Goal: Task Accomplishment & Management: Complete application form

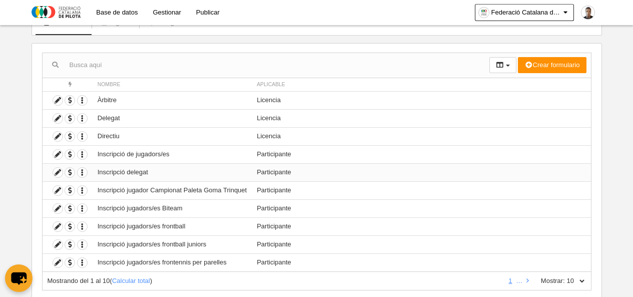
scroll to position [100, 0]
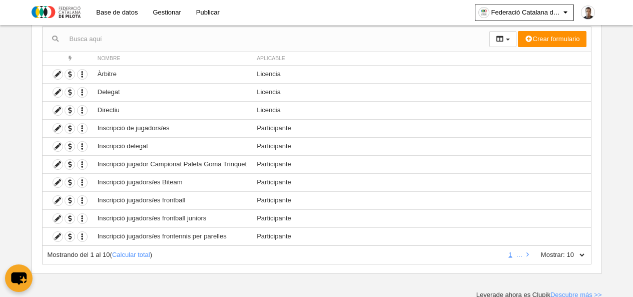
click at [581, 253] on select "10 25 50 100 500" at bounding box center [575, 254] width 21 height 9
select select "50"
click at [565, 250] on select "10 25 50 100 500" at bounding box center [575, 254] width 21 height 9
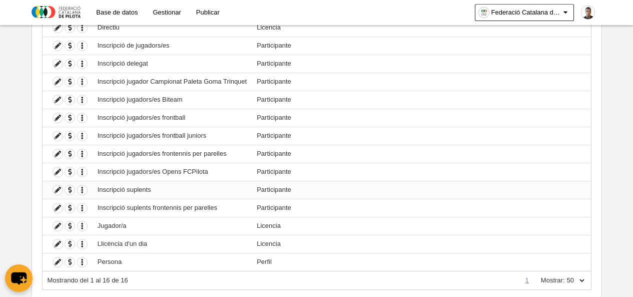
scroll to position [200, 0]
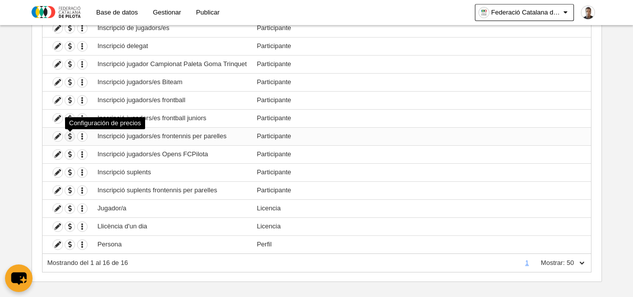
click at [70, 136] on span "button" at bounding box center [70, 137] width 10 height 10
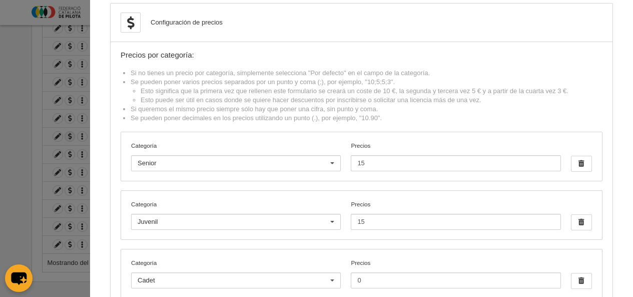
scroll to position [0, 0]
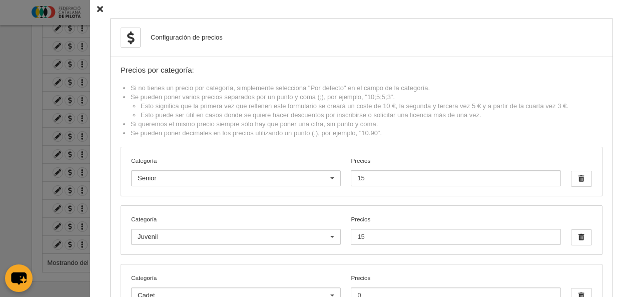
click at [97, 7] on icon at bounding box center [100, 9] width 6 height 7
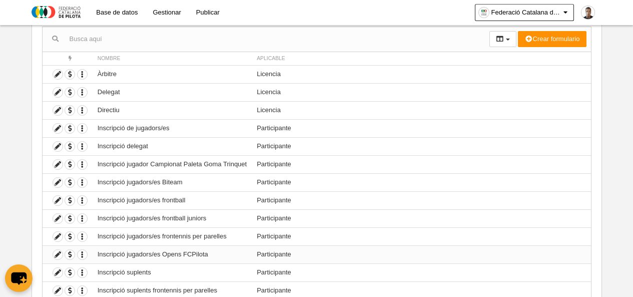
scroll to position [50, 0]
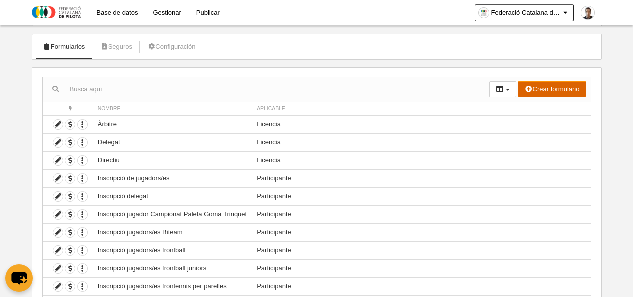
click at [556, 89] on button "Crear formulario" at bounding box center [552, 89] width 68 height 16
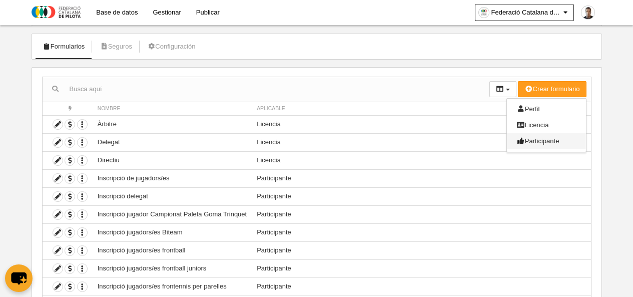
click at [539, 138] on span "Participante" at bounding box center [538, 141] width 43 height 8
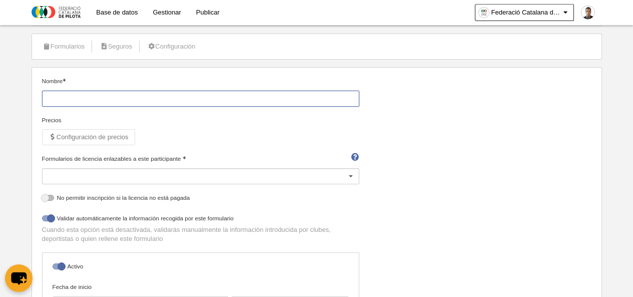
click at [152, 98] on input "Nombre" at bounding box center [200, 99] width 317 height 16
type input "Inscripció jugadors/es frontennis per equips"
click at [149, 176] on div at bounding box center [200, 176] width 317 height 16
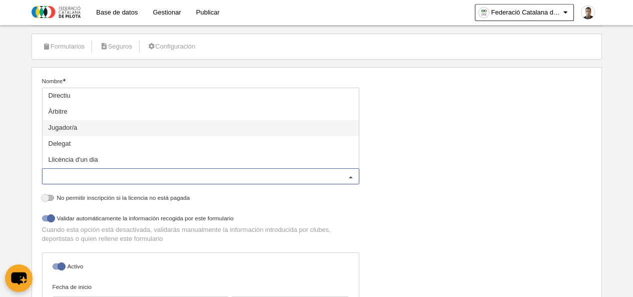
click at [68, 128] on span "Jugador/a" at bounding box center [63, 128] width 29 height 8
select select "selected"
click at [424, 162] on div "Nombre Inscripció jugadors/es frontennis per equips Precios Configuración de pr…" at bounding box center [316, 232] width 557 height 310
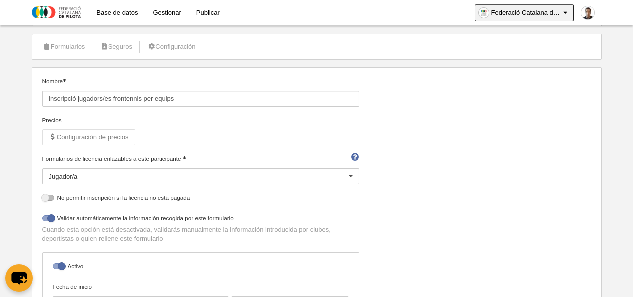
click at [566, 12] on icon at bounding box center [566, 13] width 9 height 10
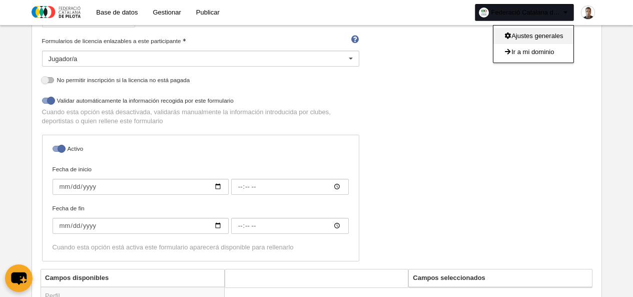
scroll to position [150, 0]
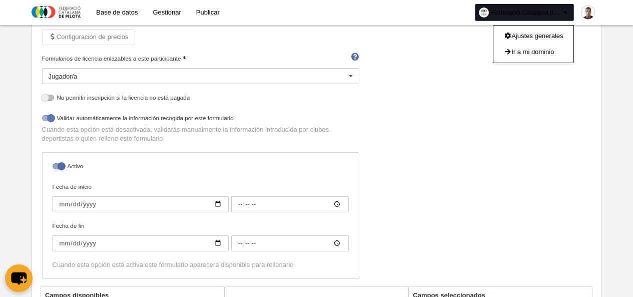
click at [44, 119] on div at bounding box center [48, 118] width 12 height 6
click at [44, 119] on input "checkbox" at bounding box center [46, 121] width 7 height 7
checkbox input "false"
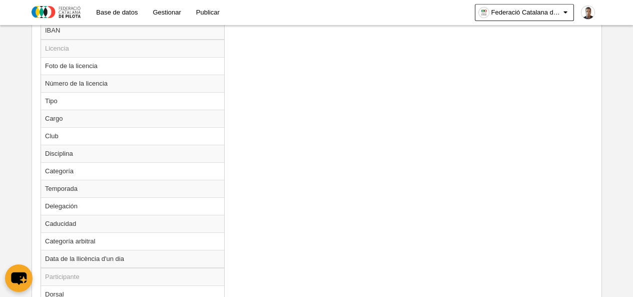
scroll to position [548, 0]
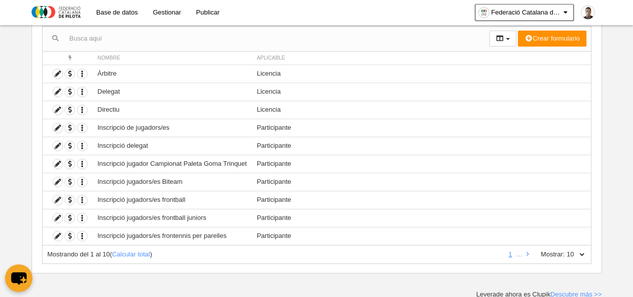
scroll to position [103, 0]
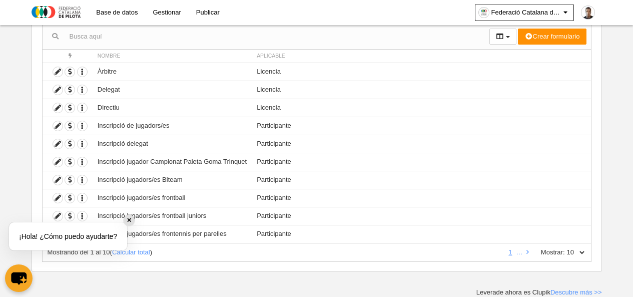
click at [129, 222] on div "✕" at bounding box center [129, 220] width 11 height 11
click at [59, 233] on icon at bounding box center [58, 234] width 10 height 10
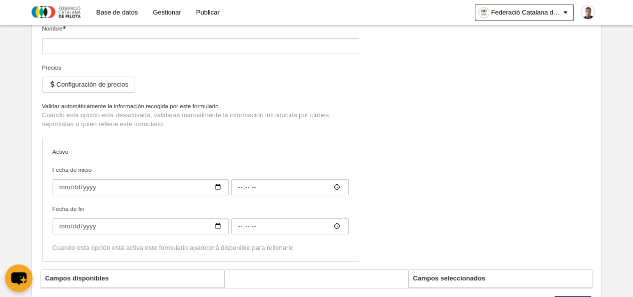
type input "Inscripció jugadors/es frontennis per parelles"
checkbox input "true"
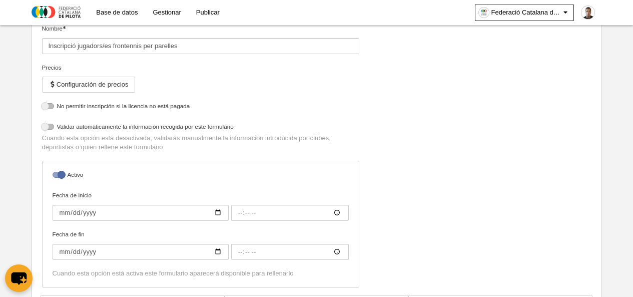
select select "selected"
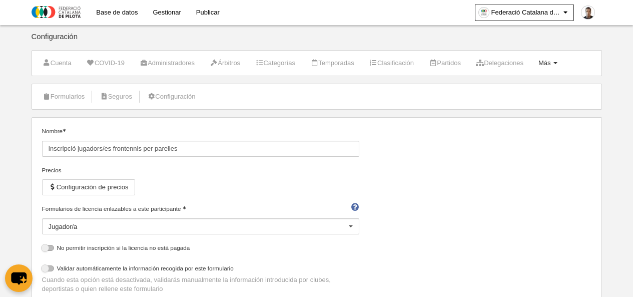
click at [563, 61] on link "Más Menú" at bounding box center [548, 63] width 30 height 15
click at [172, 10] on link "Gestionar" at bounding box center [166, 12] width 43 height 25
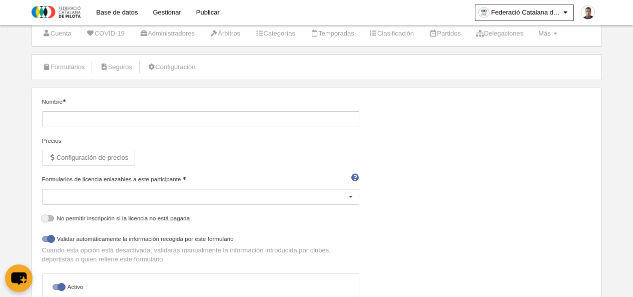
scroll to position [28, 0]
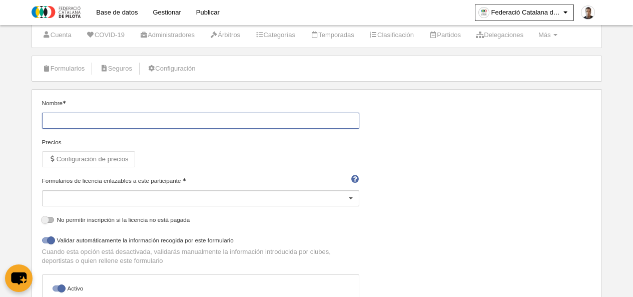
click at [209, 121] on input "Nombre" at bounding box center [200, 121] width 317 height 16
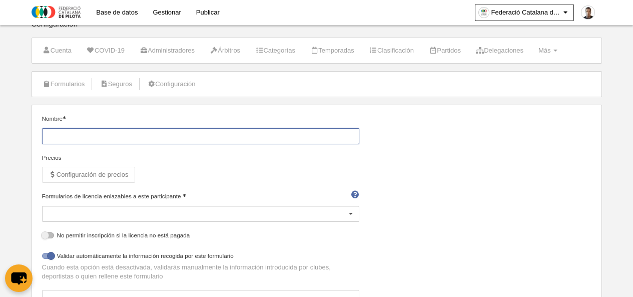
scroll to position [0, 0]
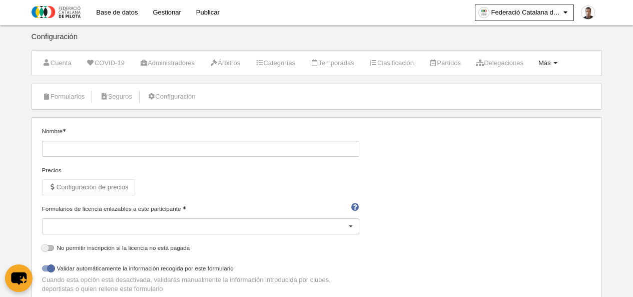
click at [551, 60] on span "Más" at bounding box center [545, 63] width 13 height 8
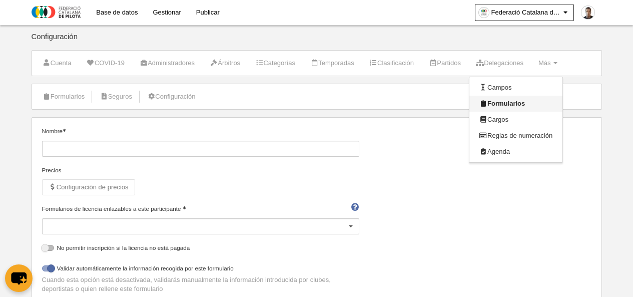
click at [515, 98] on link "Formularios" at bounding box center [516, 104] width 93 height 16
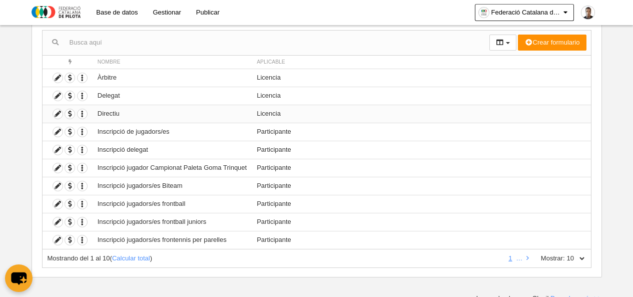
scroll to position [103, 0]
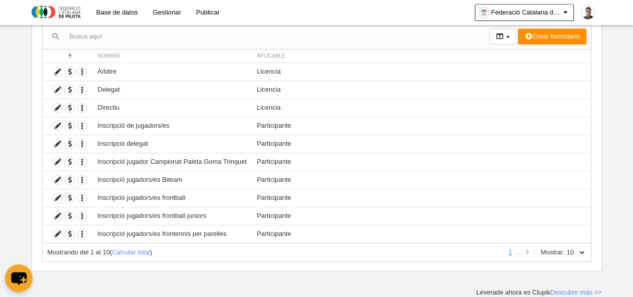
click at [582, 252] on select "10 25 50 100 500" at bounding box center [575, 252] width 21 height 9
select select "50"
click at [565, 248] on select "10 25 50 100 500" at bounding box center [575, 252] width 21 height 9
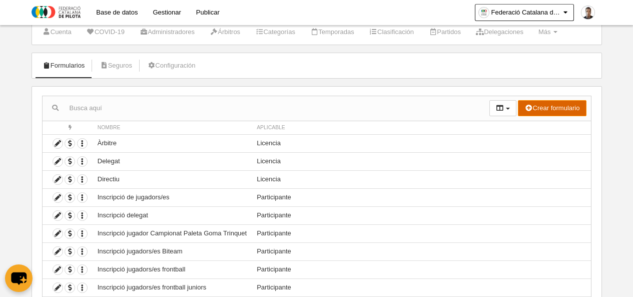
scroll to position [0, 0]
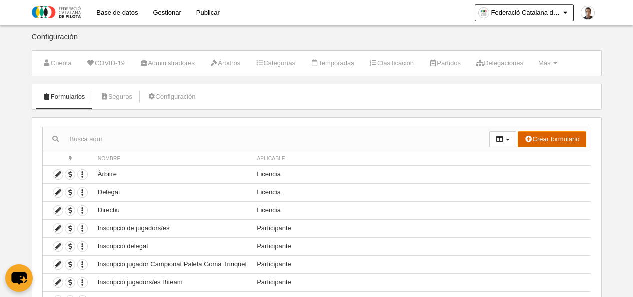
click at [546, 137] on button "Crear formulario" at bounding box center [552, 139] width 68 height 16
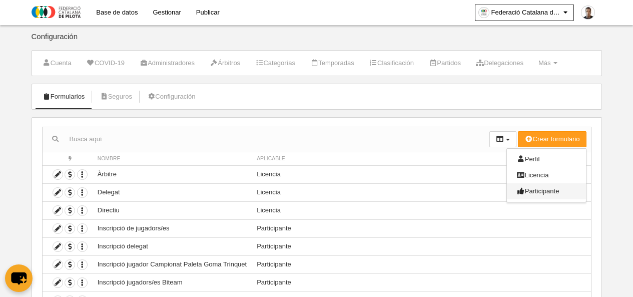
click at [540, 189] on span "Participante" at bounding box center [538, 191] width 43 height 8
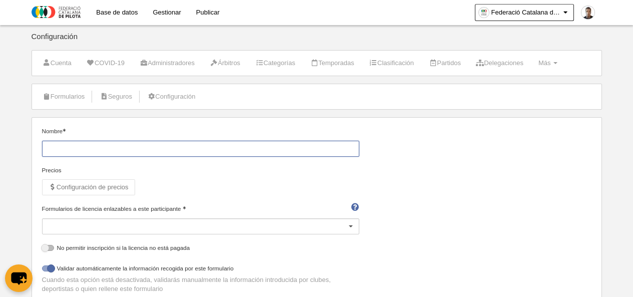
click at [98, 148] on input "Nombre" at bounding box center [200, 149] width 317 height 16
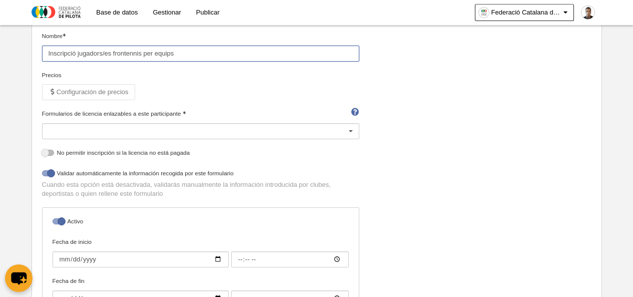
scroll to position [50, 0]
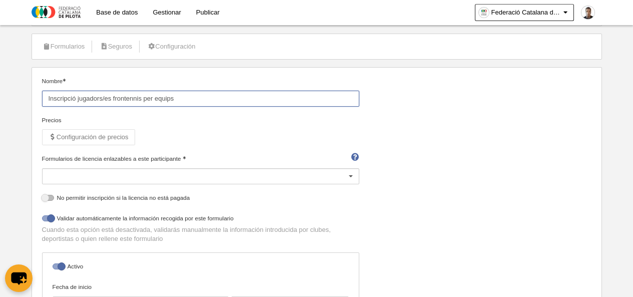
type input "Inscripció jugadors/es frontennis per equips"
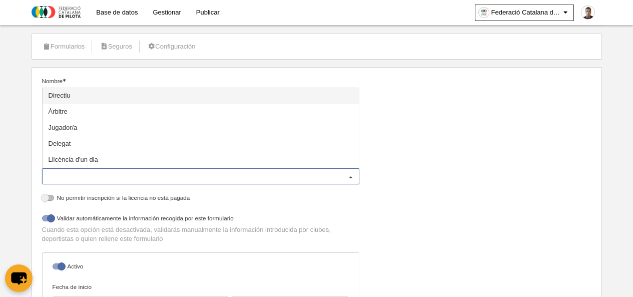
click at [131, 179] on div at bounding box center [200, 176] width 317 height 16
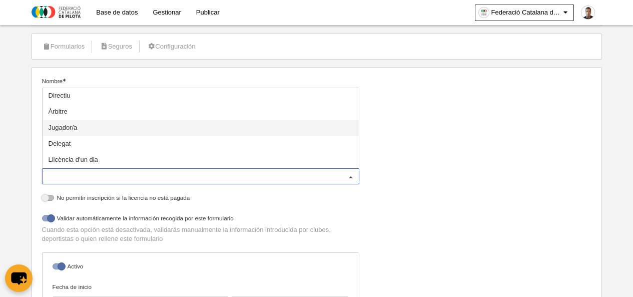
click at [71, 128] on span "Jugador/a" at bounding box center [63, 128] width 29 height 8
select select "selected"
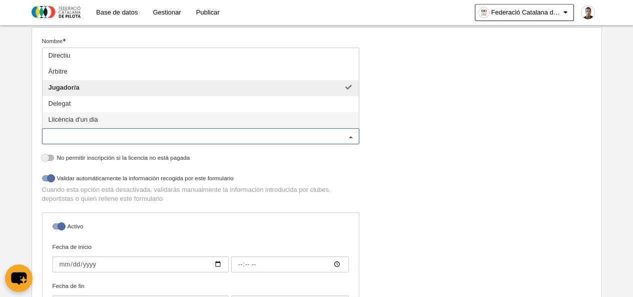
scroll to position [150, 0]
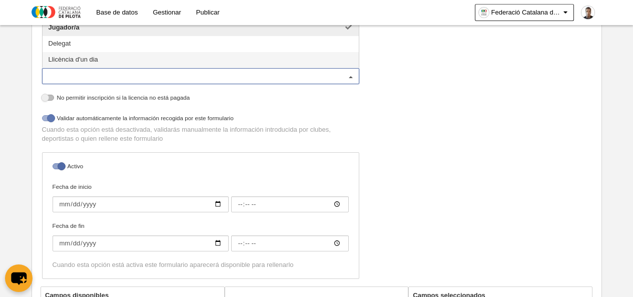
click at [48, 117] on div at bounding box center [48, 118] width 12 height 6
click at [48, 118] on input "checkbox" at bounding box center [46, 121] width 7 height 7
checkbox input "false"
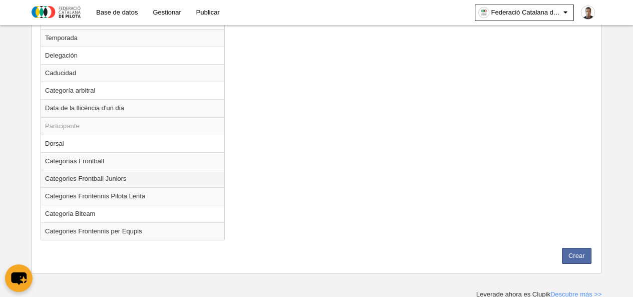
scroll to position [866, 0]
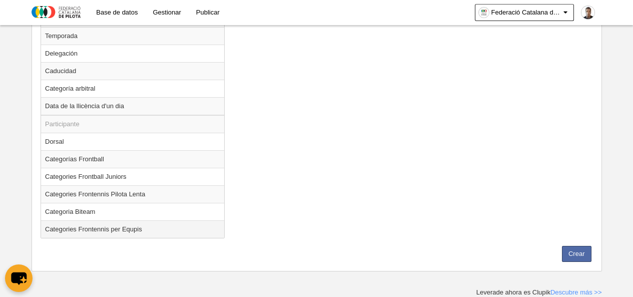
click at [123, 229] on td "Categories Frontennis per Equpis" at bounding box center [132, 229] width 183 height 18
radio input "true"
select select
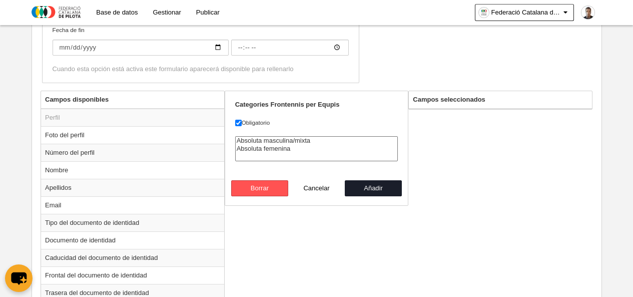
scroll to position [315, 0]
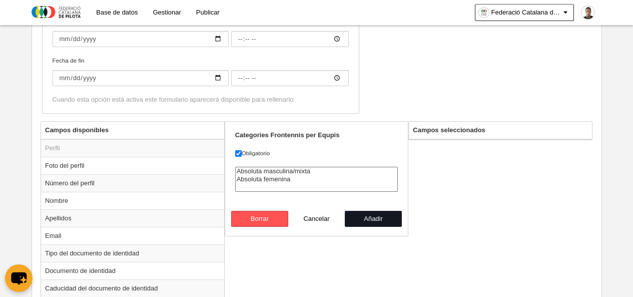
click at [366, 219] on button "Añadir" at bounding box center [373, 219] width 57 height 16
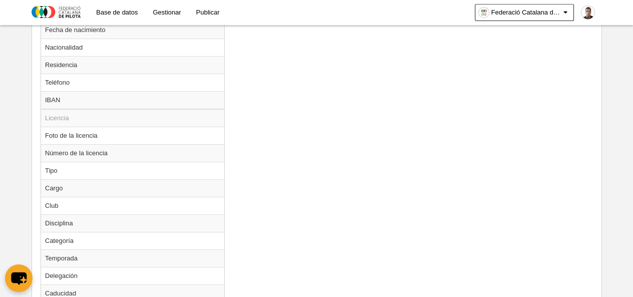
scroll to position [848, 0]
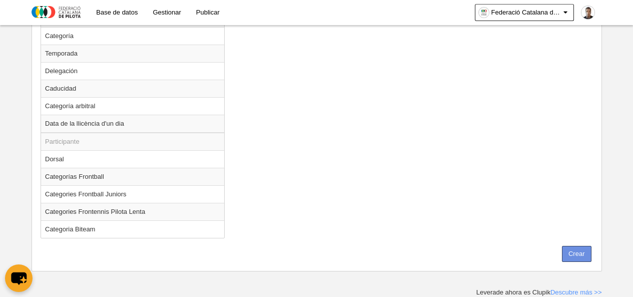
click at [585, 255] on button "Crear" at bounding box center [577, 254] width 30 height 16
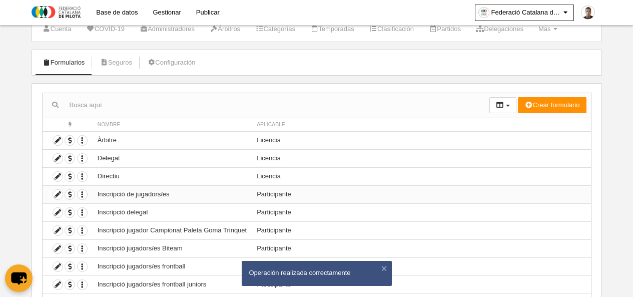
scroll to position [103, 0]
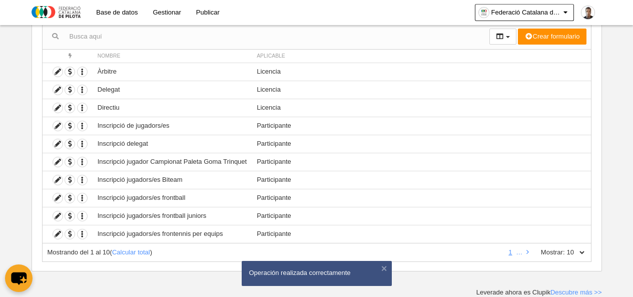
click at [580, 251] on select "10 25 50 100 500" at bounding box center [575, 252] width 21 height 9
select select "50"
click at [565, 248] on select "10 25 50 100 500" at bounding box center [575, 252] width 21 height 9
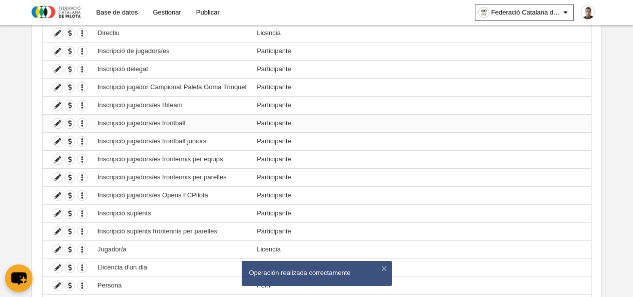
scroll to position [229, 0]
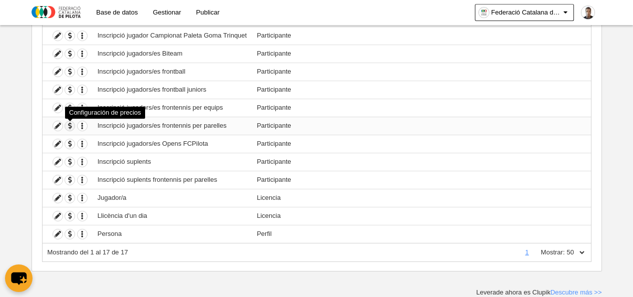
click at [68, 126] on span "button" at bounding box center [70, 126] width 10 height 10
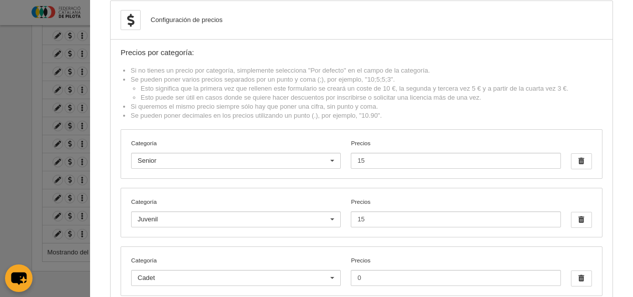
scroll to position [0, 0]
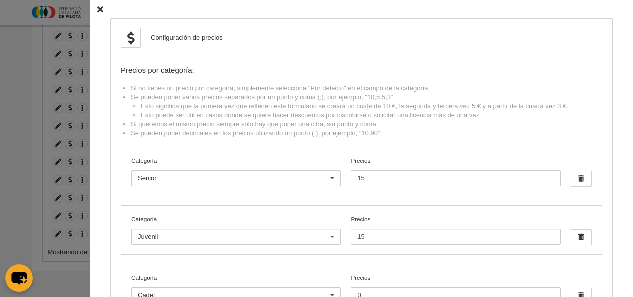
click at [97, 10] on icon at bounding box center [100, 9] width 6 height 7
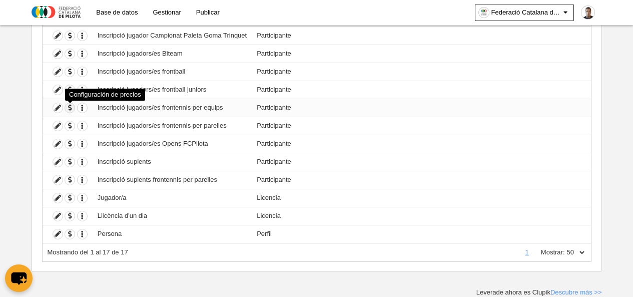
click at [69, 106] on span "button" at bounding box center [70, 108] width 10 height 10
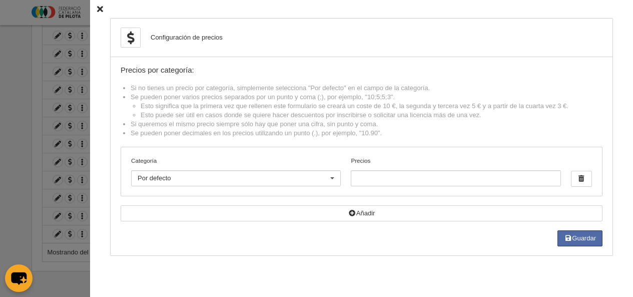
click at [324, 176] on div at bounding box center [332, 179] width 16 height 16
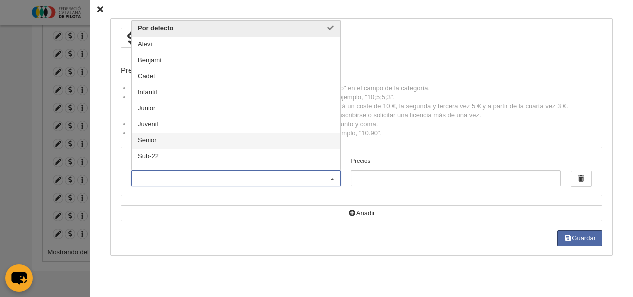
click at [163, 136] on span "Senior" at bounding box center [236, 141] width 209 height 16
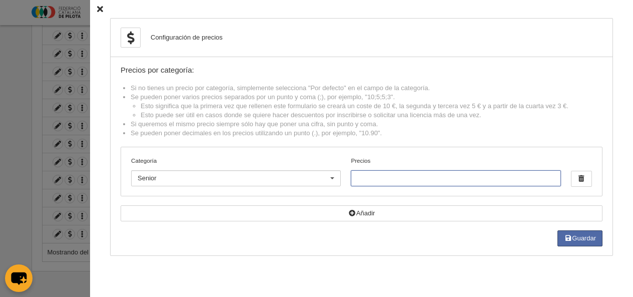
click at [375, 176] on input "Precios" at bounding box center [456, 178] width 210 height 16
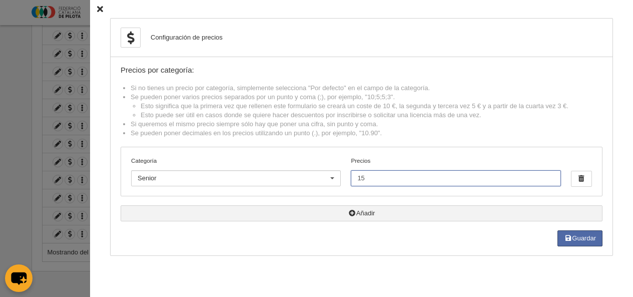
type input "15"
click at [349, 214] on icon "button" at bounding box center [352, 213] width 8 height 7
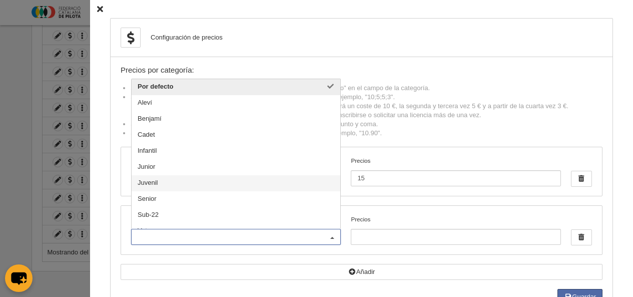
click at [151, 186] on span "Juvenil" at bounding box center [236, 183] width 209 height 16
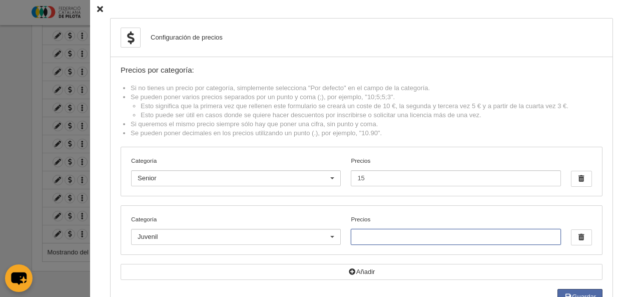
click at [377, 242] on input "Precios" at bounding box center [456, 237] width 210 height 16
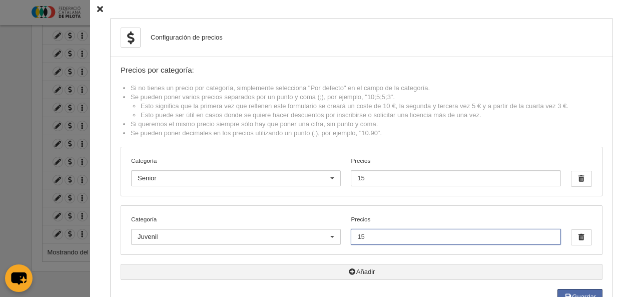
type input "15"
click at [363, 271] on button "Añadir" at bounding box center [362, 272] width 482 height 16
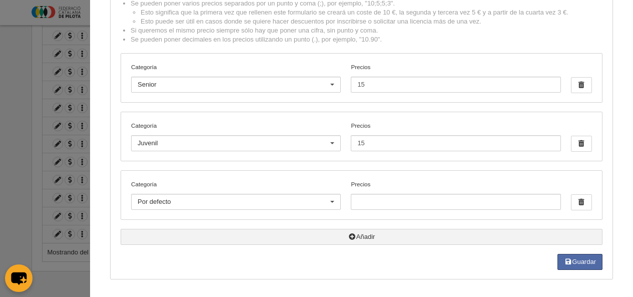
scroll to position [94, 0]
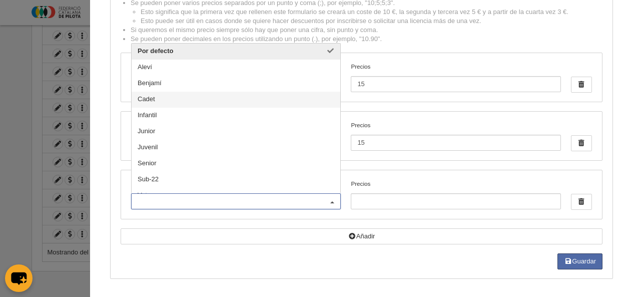
click at [156, 99] on span "Cadet" at bounding box center [236, 100] width 209 height 16
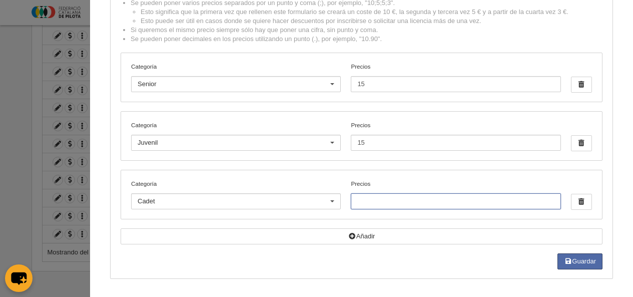
click at [376, 201] on input "Precios" at bounding box center [456, 201] width 210 height 16
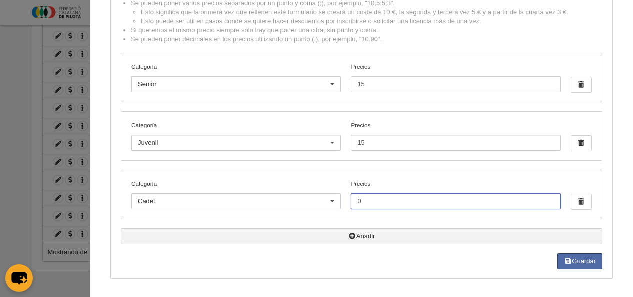
type input "0"
click at [356, 238] on button "Añadir" at bounding box center [362, 236] width 482 height 16
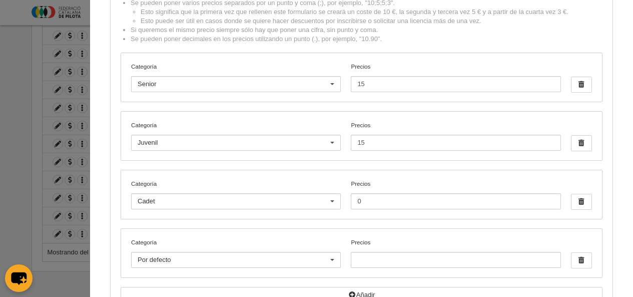
click at [236, 254] on div "Por defecto" at bounding box center [236, 260] width 210 height 16
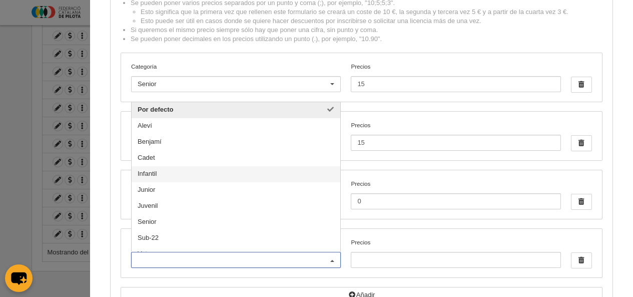
click at [149, 171] on span "Infantil" at bounding box center [147, 174] width 19 height 8
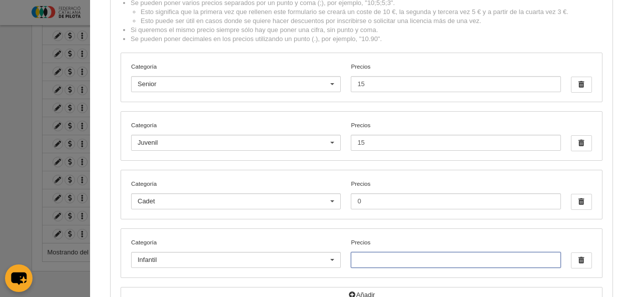
drag, startPoint x: 395, startPoint y: 263, endPoint x: 395, endPoint y: 256, distance: 7.5
click at [395, 262] on input "Precios" at bounding box center [456, 260] width 210 height 16
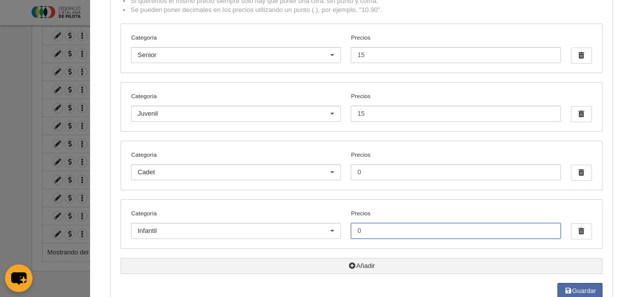
scroll to position [153, 0]
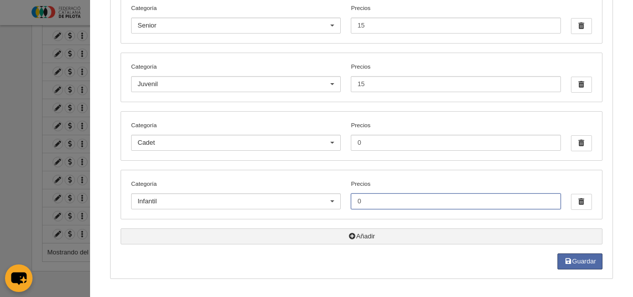
type input "0"
click at [325, 231] on button "Añadir" at bounding box center [362, 236] width 482 height 16
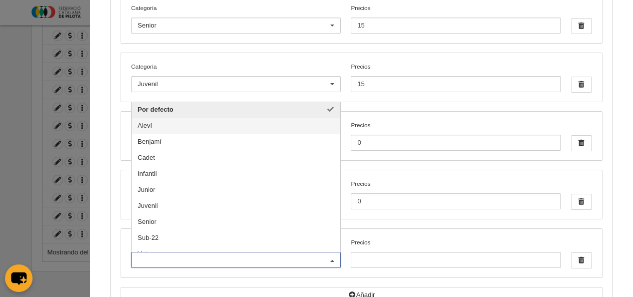
click at [150, 126] on span "Aleví" at bounding box center [236, 126] width 209 height 16
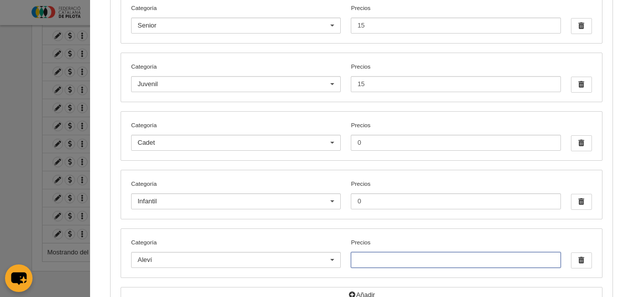
click at [416, 260] on input "Precios" at bounding box center [456, 260] width 210 height 16
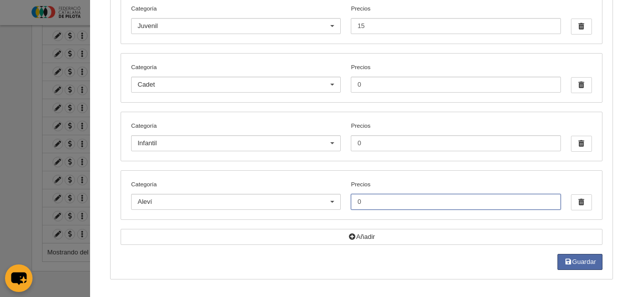
scroll to position [211, 0]
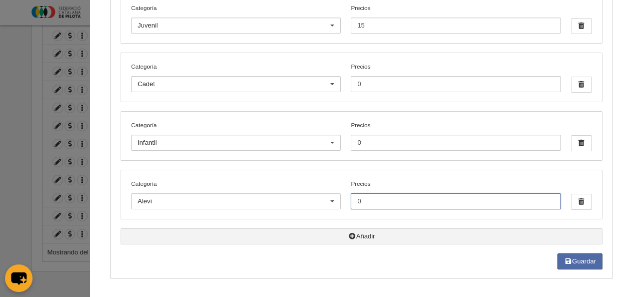
type input "0"
click at [350, 230] on button "Añadir" at bounding box center [362, 236] width 482 height 16
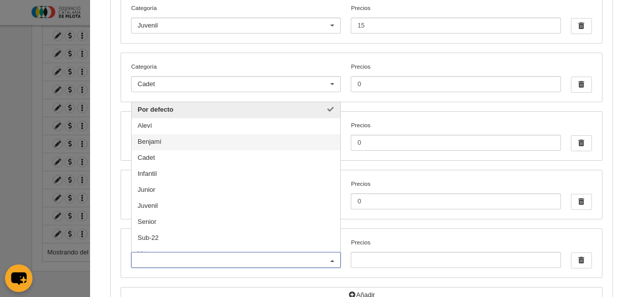
click at [155, 140] on span "Benjamí" at bounding box center [236, 142] width 209 height 16
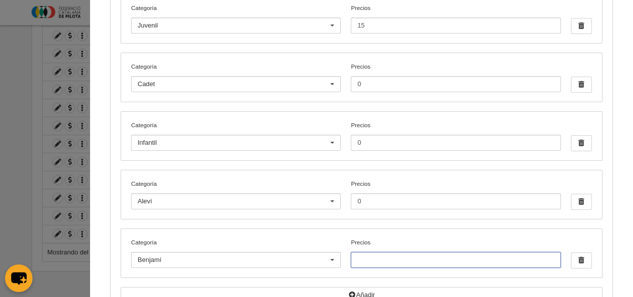
click at [386, 258] on input "Precios" at bounding box center [456, 260] width 210 height 16
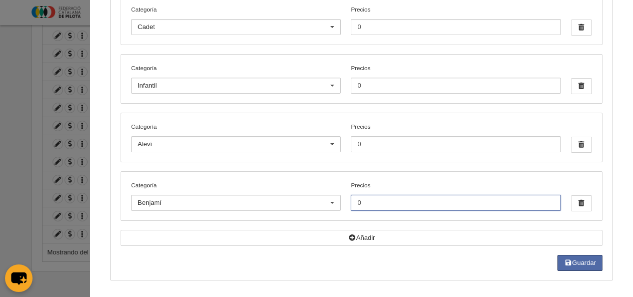
scroll to position [270, 0]
type input "0"
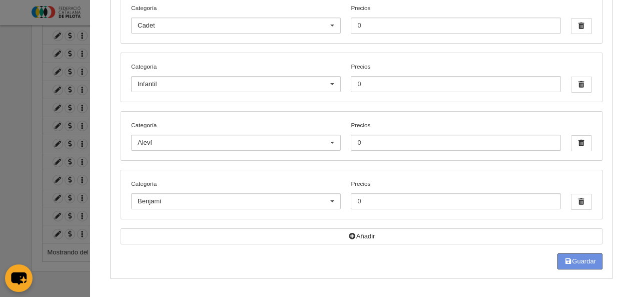
click at [571, 263] on button "Guardar" at bounding box center [580, 261] width 45 height 16
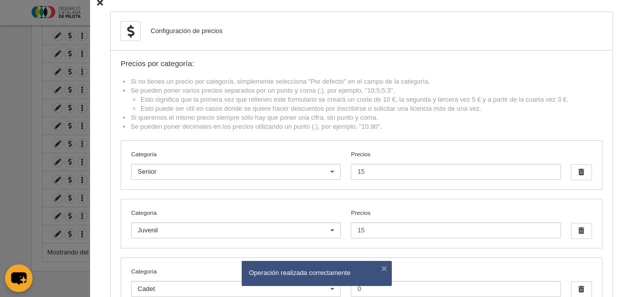
scroll to position [0, 0]
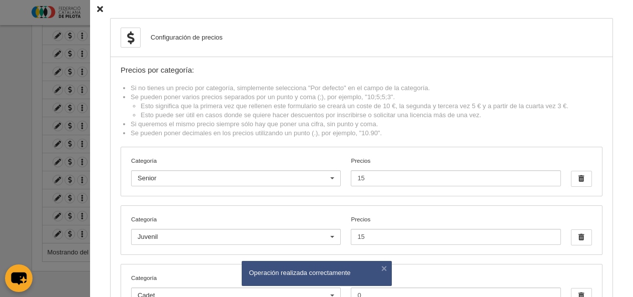
click at [97, 8] on icon at bounding box center [100, 9] width 6 height 7
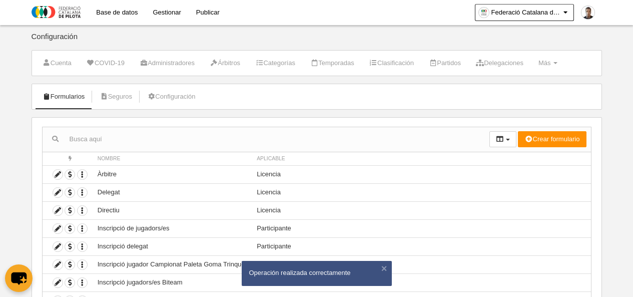
click at [168, 10] on link "Gestionar" at bounding box center [166, 12] width 43 height 25
